Goal: Information Seeking & Learning: Find specific fact

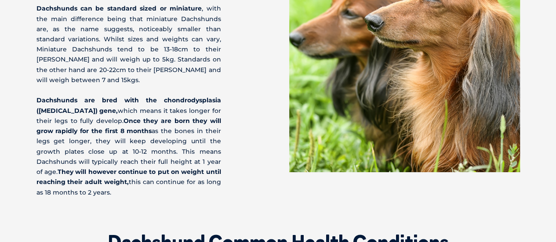
scroll to position [1495, 0]
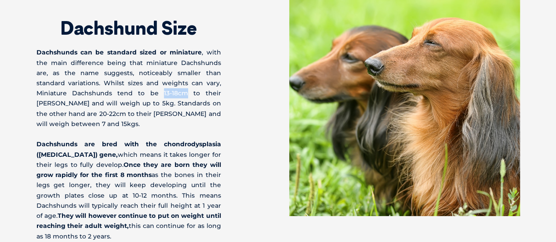
drag, startPoint x: 114, startPoint y: 83, endPoint x: 139, endPoint y: 85, distance: 24.3
click at [139, 85] on p "Dachshunds can be standard sized or miniature , with the main difference being …" at bounding box center [128, 88] width 185 height 82
drag, startPoint x: 75, startPoint y: 91, endPoint x: 91, endPoint y: 93, distance: 16.4
click at [91, 93] on p "Dachshunds can be standard sized or miniature , with the main difference being …" at bounding box center [128, 88] width 185 height 82
drag, startPoint x: 160, startPoint y: 102, endPoint x: 198, endPoint y: 105, distance: 37.5
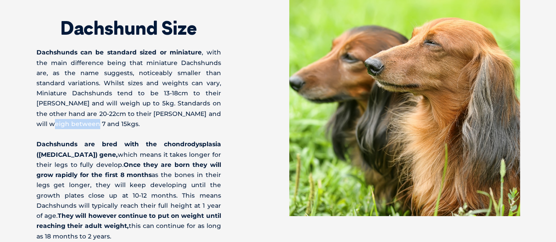
click at [198, 105] on p "Dachshunds can be standard sized or miniature , with the main difference being …" at bounding box center [128, 88] width 185 height 82
click at [211, 102] on p "Dachshunds can be standard sized or miniature , with the main difference being …" at bounding box center [128, 88] width 185 height 82
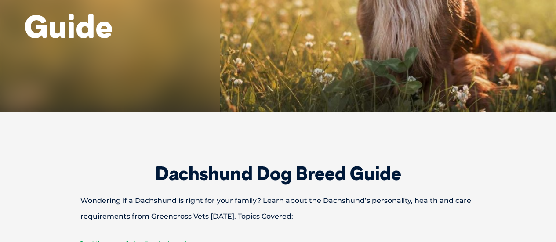
scroll to position [0, 0]
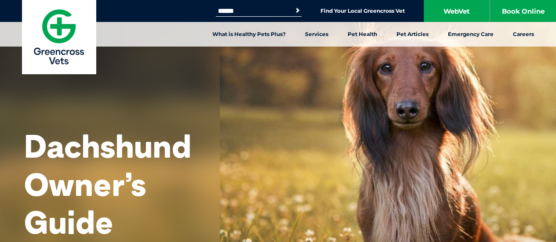
click at [266, 7] on input "Search for:" at bounding box center [253, 10] width 75 height 7
type input "*"
type input "**********"
click at [293, 6] on button "Search" at bounding box center [297, 10] width 9 height 9
